Goal: Find contact information: Find contact information

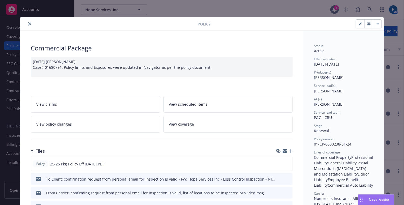
click at [28, 23] on icon "close" at bounding box center [29, 23] width 3 height 3
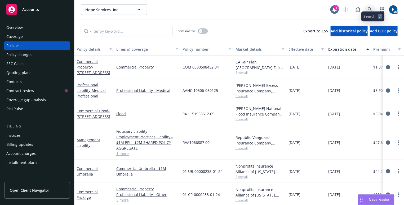
click at [376, 6] on link at bounding box center [370, 9] width 11 height 11
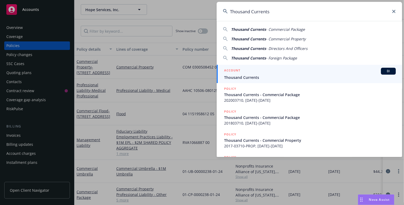
type input "Thousand Currents"
click at [241, 72] on div "ACCOUNT BI" at bounding box center [310, 71] width 172 height 7
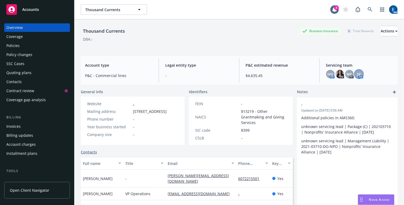
click at [359, 71] on div "SF" at bounding box center [359, 74] width 8 height 8
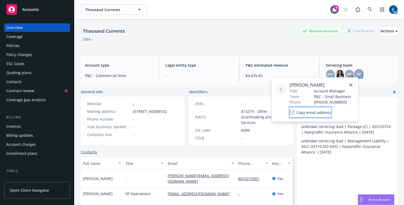
click at [320, 110] on span "Copy email address" at bounding box center [314, 112] width 35 height 6
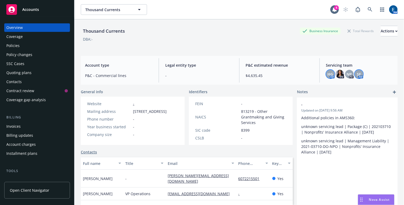
click at [328, 71] on span "HG" at bounding box center [331, 74] width 6 height 6
click at [304, 106] on span "Copy email address" at bounding box center [286, 107] width 35 height 6
click at [372, 7] on icon at bounding box center [370, 9] width 5 height 5
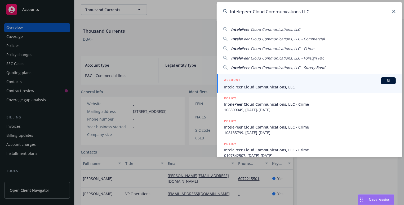
type input "Intelepeer Cloud Communications LLC"
click at [251, 80] on div "ACCOUNT BI" at bounding box center [310, 80] width 172 height 7
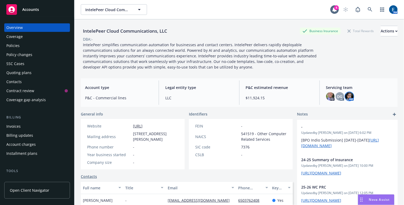
click at [347, 95] on img at bounding box center [350, 96] width 8 height 8
click at [326, 93] on img at bounding box center [330, 96] width 8 height 8
click at [355, 72] on div "IntelePeer Cloud Communications, LLC Business Insurance Total Rewards Actions D…" at bounding box center [239, 118] width 317 height 198
click at [346, 93] on img at bounding box center [350, 96] width 8 height 8
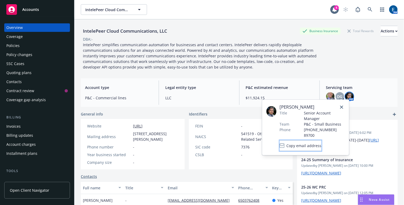
drag, startPoint x: 319, startPoint y: 129, endPoint x: 253, endPoint y: 92, distance: 75.6
click at [318, 140] on button "Copy email address" at bounding box center [301, 145] width 42 height 11
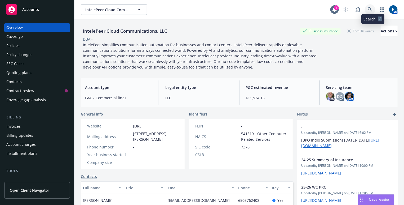
click at [373, 8] on icon at bounding box center [370, 9] width 5 height 5
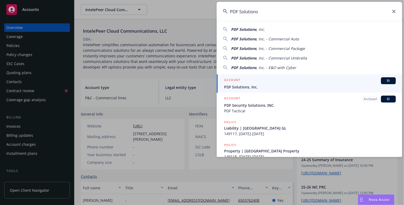
type input "PDF Solutions"
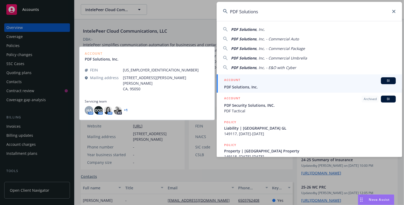
click at [257, 86] on span "PDF Solutions, Inc." at bounding box center [310, 87] width 172 height 6
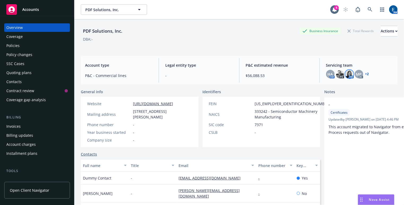
click at [346, 72] on img at bounding box center [350, 74] width 8 height 8
click at [296, 56] on div "Account type P&C - Commercial lines Legal entity type - P&C estimated revenue $…" at bounding box center [239, 70] width 317 height 29
click at [366, 72] on link "+ 2" at bounding box center [368, 73] width 4 height 3
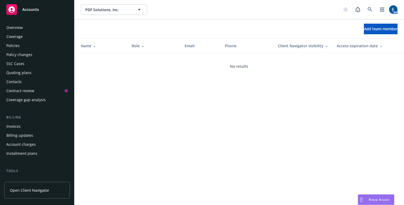
scroll to position [58, 0]
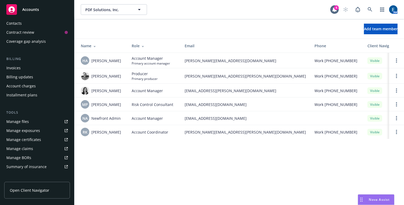
drag, startPoint x: 138, startPoint y: 157, endPoint x: 128, endPoint y: 139, distance: 20.4
click at [137, 157] on div "PDF Solutions, Inc. PDF Solutions, Inc. 4 AM Add team member Name Role Email Ph…" at bounding box center [240, 102] width 330 height 205
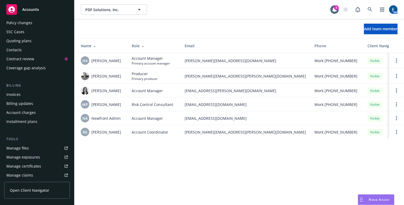
scroll to position [0, 0]
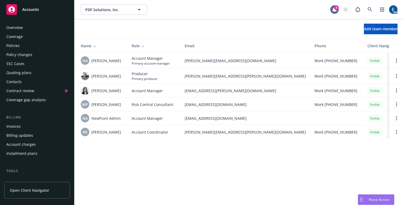
click at [15, 33] on div "Coverage" at bounding box center [14, 36] width 16 height 8
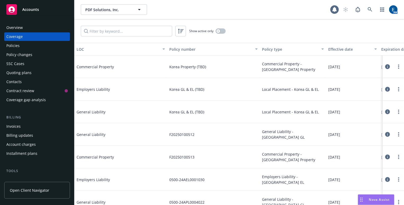
click at [15, 41] on div "Policies" at bounding box center [12, 45] width 13 height 8
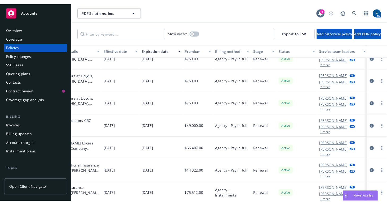
scroll to position [267, 185]
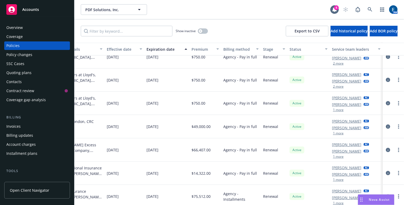
click at [338, 171] on link "Hubert Ang" at bounding box center [347, 174] width 30 height 6
click at [24, 23] on div "Overview" at bounding box center [37, 27] width 62 height 8
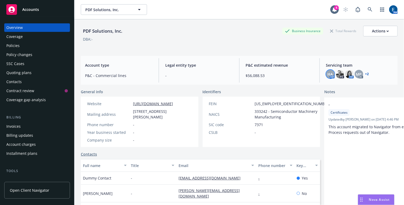
click at [328, 71] on span "HA" at bounding box center [330, 74] width 5 height 6
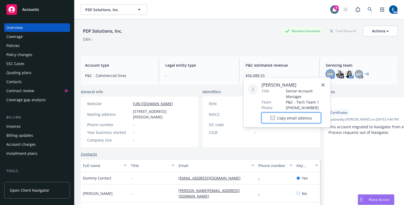
click at [299, 115] on span "Copy email address" at bounding box center [295, 118] width 35 height 6
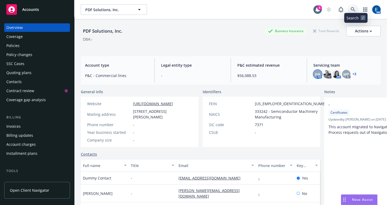
click at [355, 7] on icon at bounding box center [353, 9] width 5 height 5
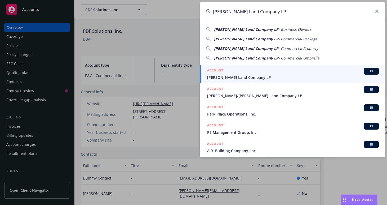
type input "Turner Land Company LP"
click at [239, 77] on span "Turner Land Company LP" at bounding box center [293, 78] width 172 height 6
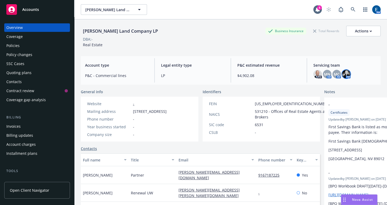
click at [342, 71] on img at bounding box center [346, 74] width 8 height 8
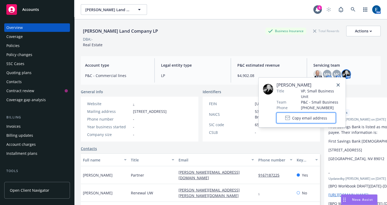
click at [289, 115] on icon at bounding box center [288, 117] width 5 height 5
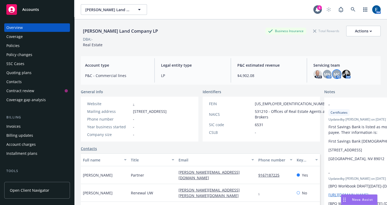
click at [334, 71] on span "MC" at bounding box center [337, 74] width 6 height 6
click at [324, 72] on span "MN" at bounding box center [327, 74] width 6 height 6
click at [314, 72] on img at bounding box center [318, 74] width 8 height 8
